Goal: Navigation & Orientation: Find specific page/section

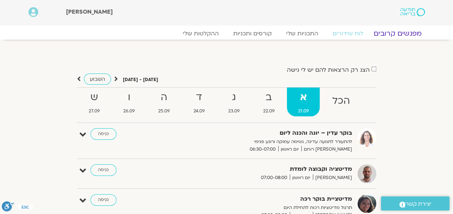
click at [386, 30] on link "מפגשים קרובים" at bounding box center [396, 33] width 65 height 9
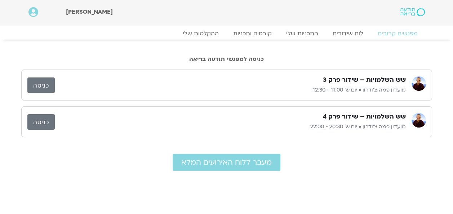
click at [417, 13] on img at bounding box center [412, 12] width 24 height 8
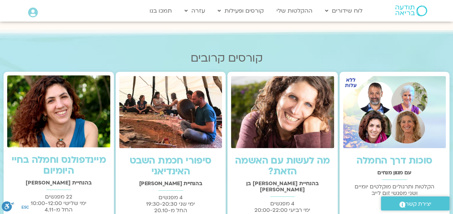
scroll to position [186, 0]
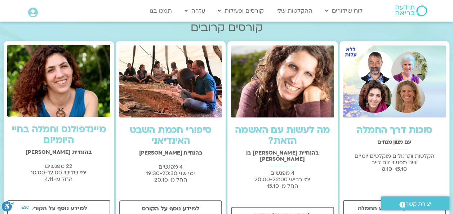
click at [418, 100] on img at bounding box center [394, 81] width 103 height 72
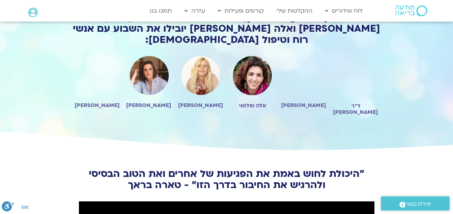
scroll to position [648, 0]
